Goal: Information Seeking & Learning: Learn about a topic

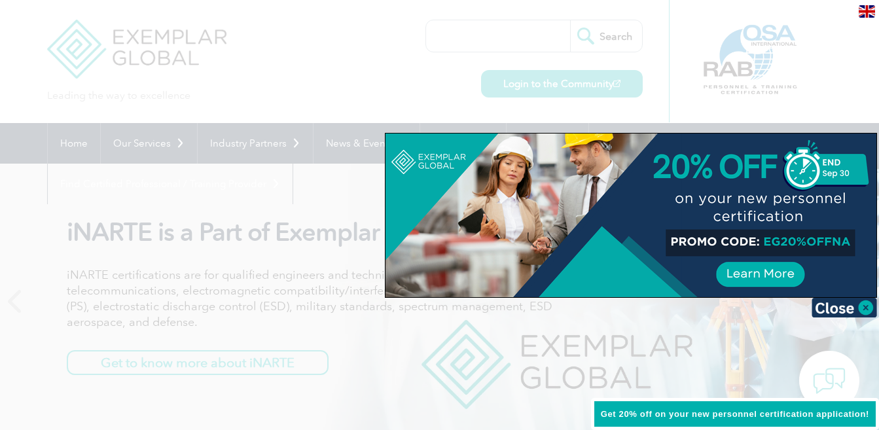
click at [501, 60] on div at bounding box center [439, 215] width 879 height 430
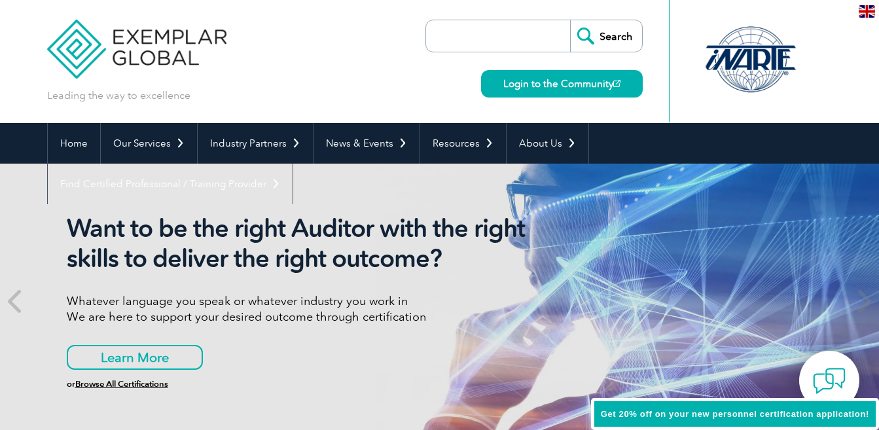
click at [719, 102] on div at bounding box center [751, 61] width 164 height 122
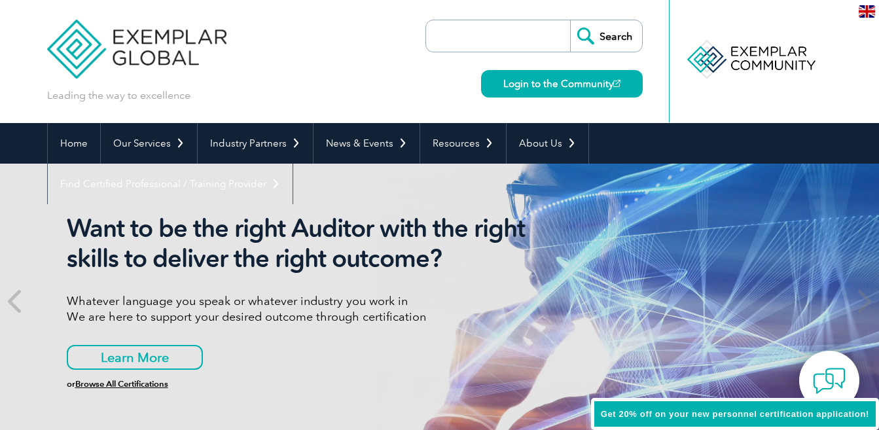
click at [410, 250] on h2 "Want to be the right Auditor with the right skills to deliver the right outcome?" at bounding box center [312, 243] width 491 height 60
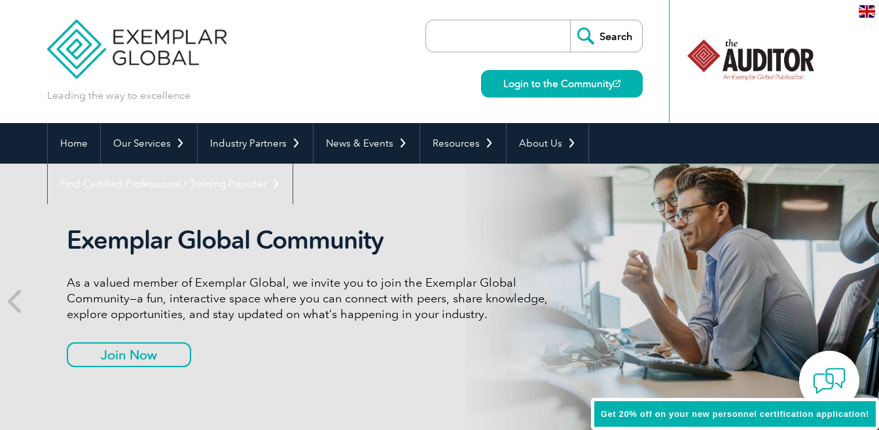
click at [632, 203] on div "Exemplar Global Community As a valued member of Exemplar Global, we invite you …" at bounding box center [440, 301] width 786 height 275
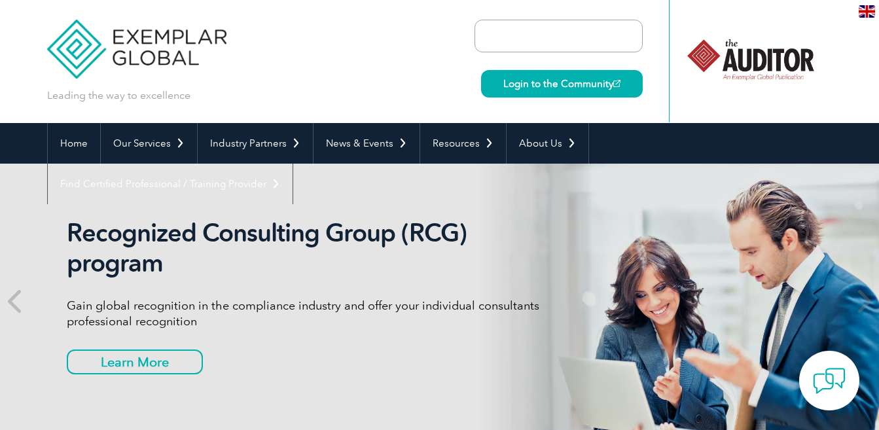
click at [589, 217] on div "Recognized Consulting Group (RCG) program Gain global recognition in the compli…" at bounding box center [440, 301] width 786 height 275
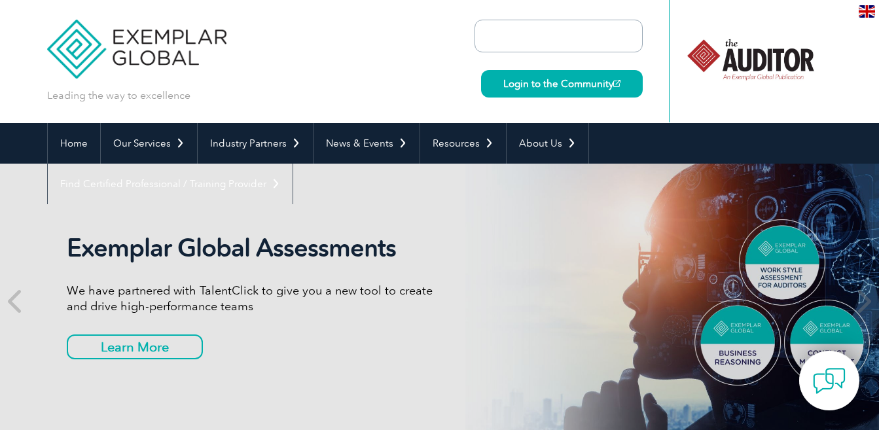
click at [621, 170] on div "Exemplar Global Assessments We have partnered with TalentClick to give you a ne…" at bounding box center [440, 301] width 786 height 275
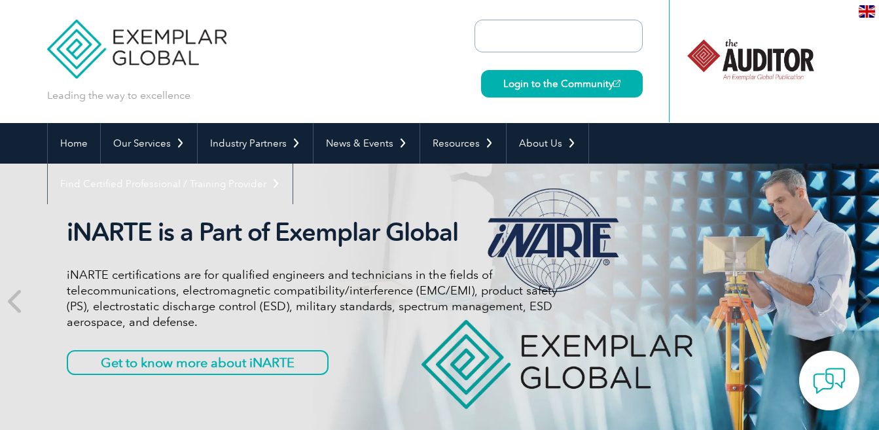
click at [763, 88] on div at bounding box center [751, 60] width 130 height 72
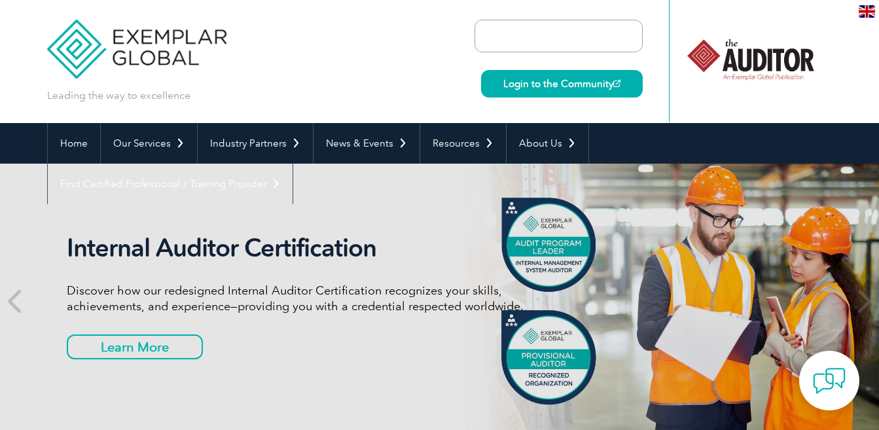
click at [251, 336] on div "Internal Auditor Certification Discover how our redesigned Internal Auditor Cer…" at bounding box center [312, 301] width 491 height 136
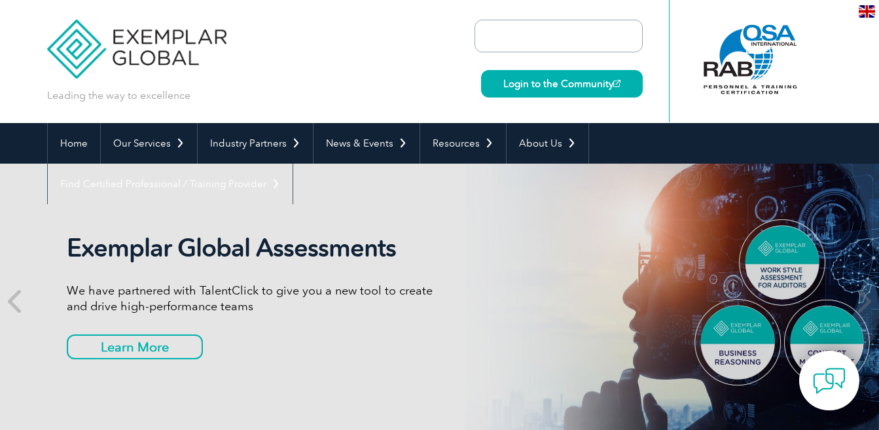
click at [866, 10] on img at bounding box center [867, 11] width 16 height 12
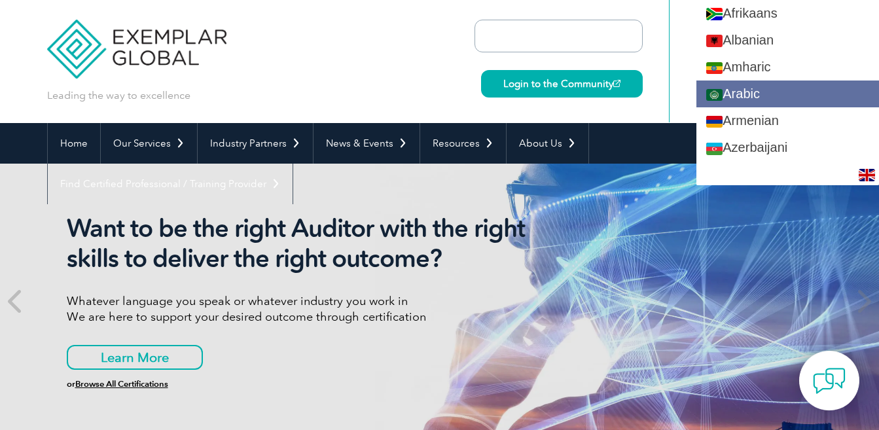
click at [788, 83] on link "Arabic" at bounding box center [788, 94] width 183 height 27
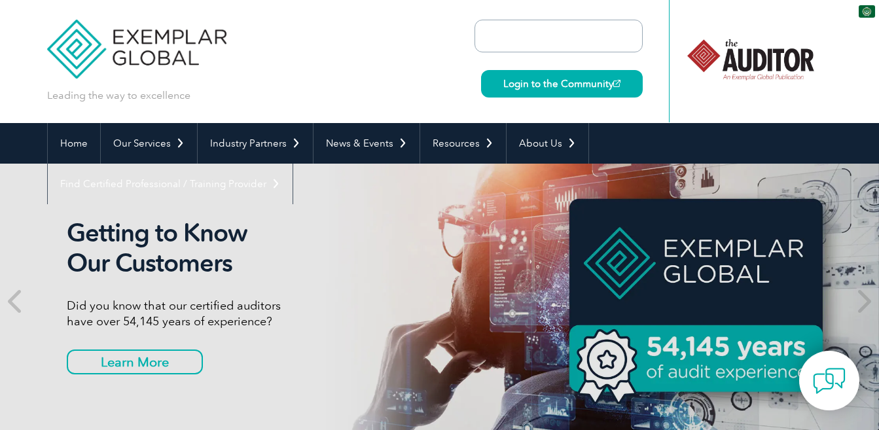
click at [862, 9] on img at bounding box center [867, 11] width 16 height 12
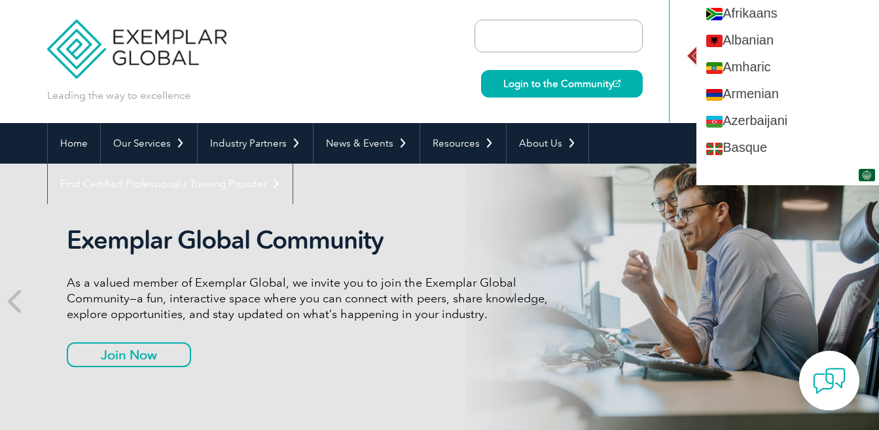
click at [865, 173] on img at bounding box center [867, 175] width 16 height 12
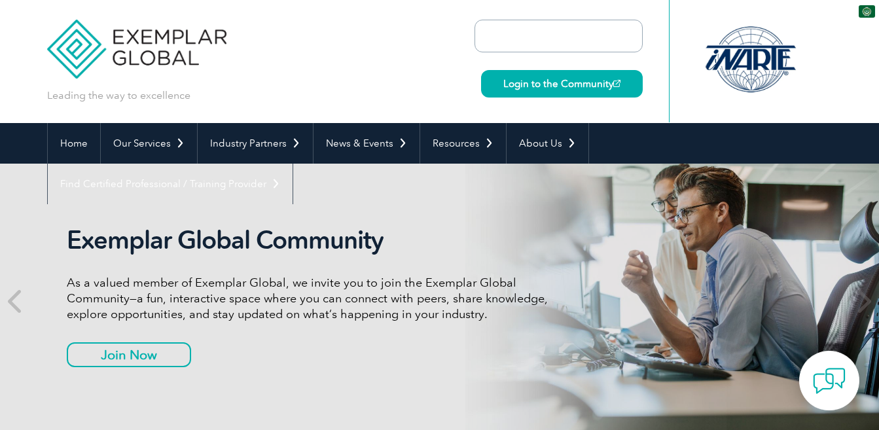
click at [731, 265] on div "Exemplar Global Community As a valued member of Exemplar Global, we invite you …" at bounding box center [440, 301] width 786 height 275
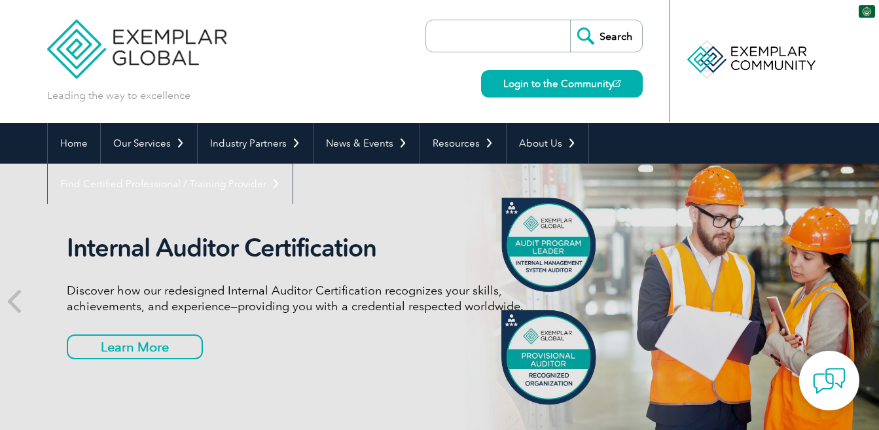
click at [864, 12] on img at bounding box center [867, 11] width 16 height 12
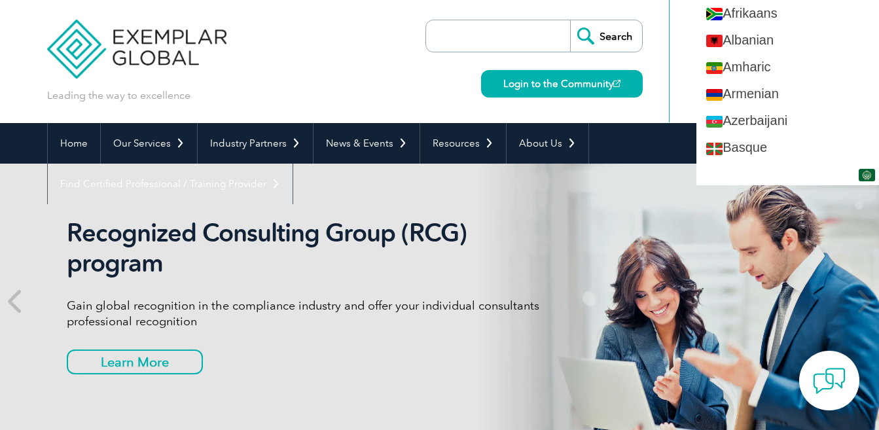
click at [863, 173] on img at bounding box center [867, 175] width 16 height 12
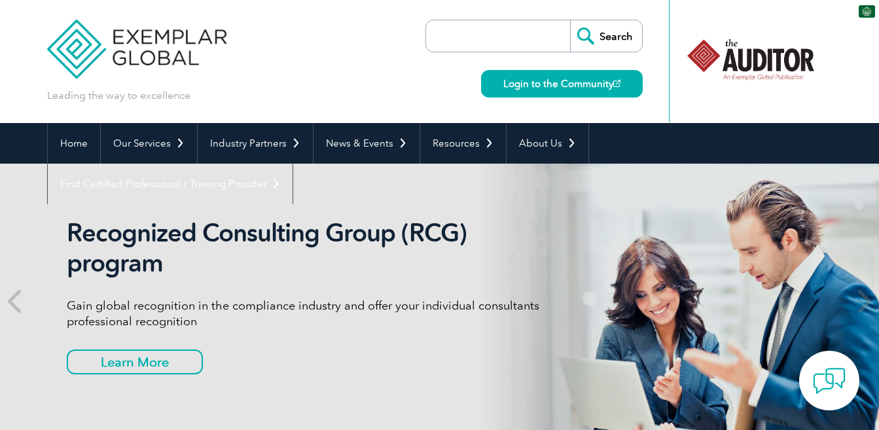
click at [862, 9] on img at bounding box center [867, 11] width 16 height 12
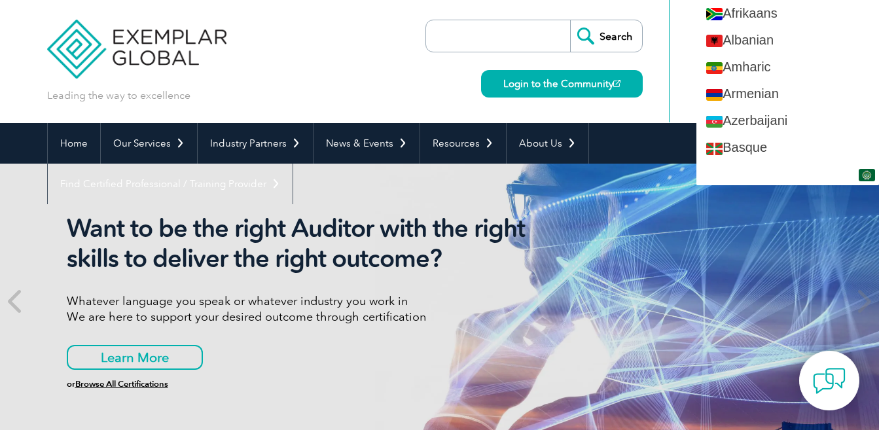
type input "يبحث"
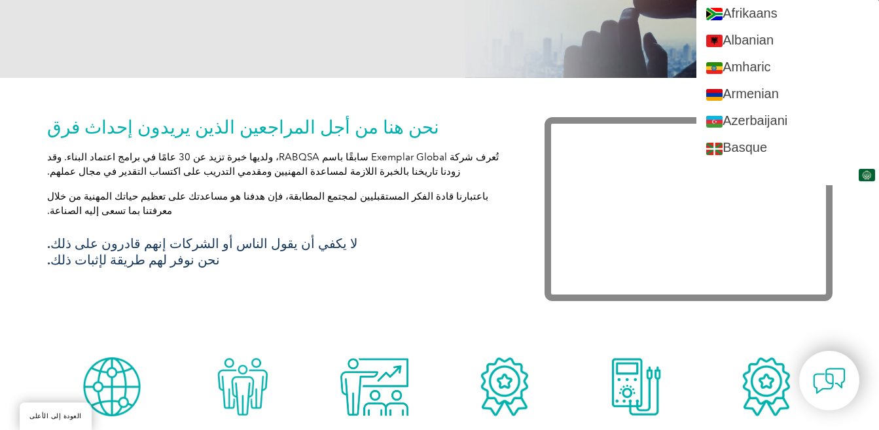
scroll to position [737, 0]
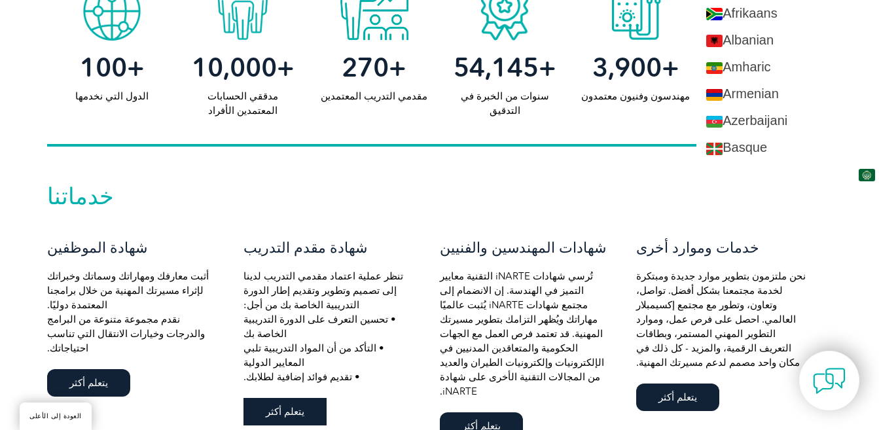
click at [275, 406] on font "يتعلم أكثر" at bounding box center [285, 412] width 39 height 12
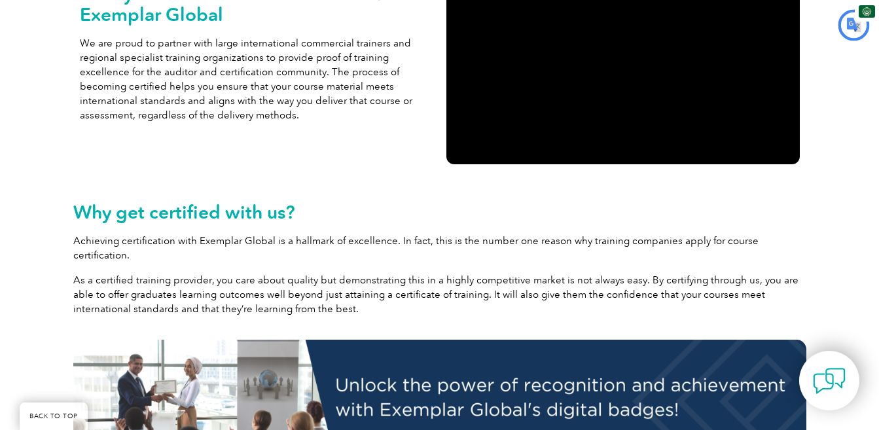
type input "يبحث"
